Goal: Information Seeking & Learning: Learn about a topic

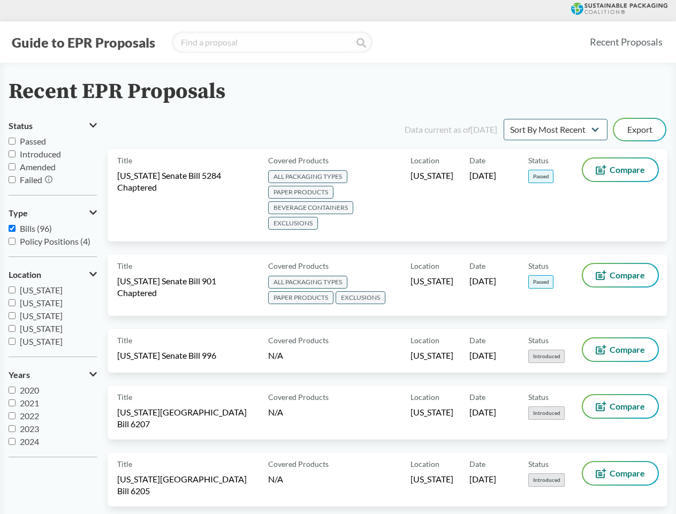
click at [83, 42] on button "Guide to EPR Proposals" at bounding box center [84, 42] width 150 height 17
click at [52, 126] on button "Status" at bounding box center [53, 126] width 88 height 18
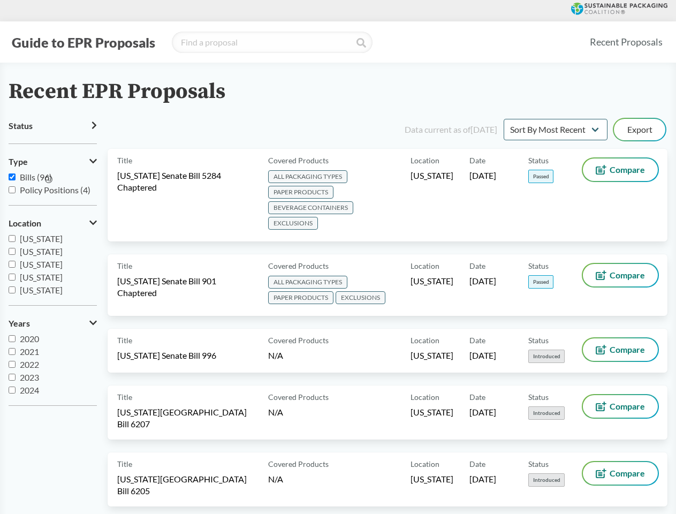
click at [49, 180] on icon at bounding box center [48, 179] width 7 height 7
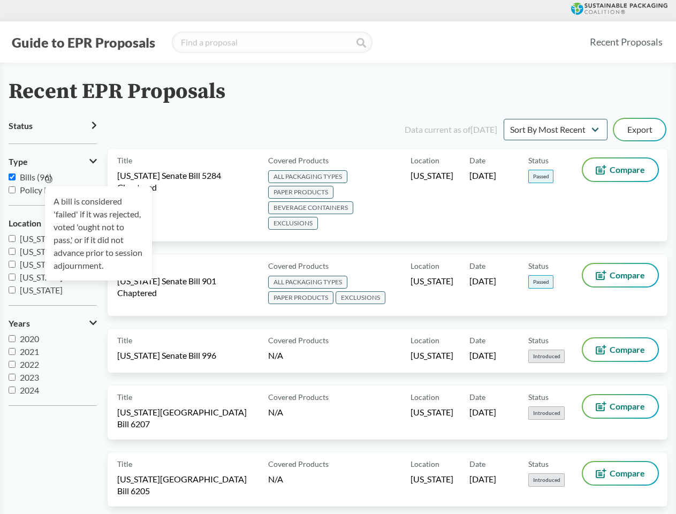
click at [52, 213] on div "A bill is considered 'failed' if it was rejected, voted 'ought not to pass,' or…" at bounding box center [98, 233] width 107 height 94
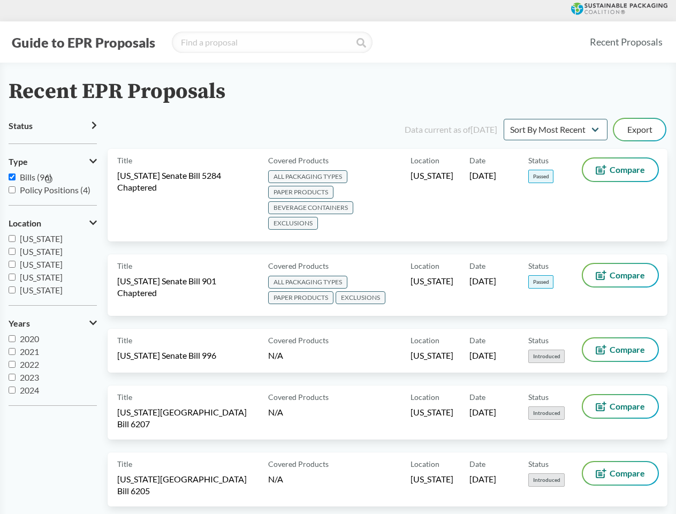
click at [52, 275] on span "[US_STATE]" at bounding box center [41, 277] width 43 height 10
click at [16, 275] on input "[US_STATE]" at bounding box center [12, 277] width 7 height 7
checkbox input "true"
